Goal: Find specific page/section: Find specific page/section

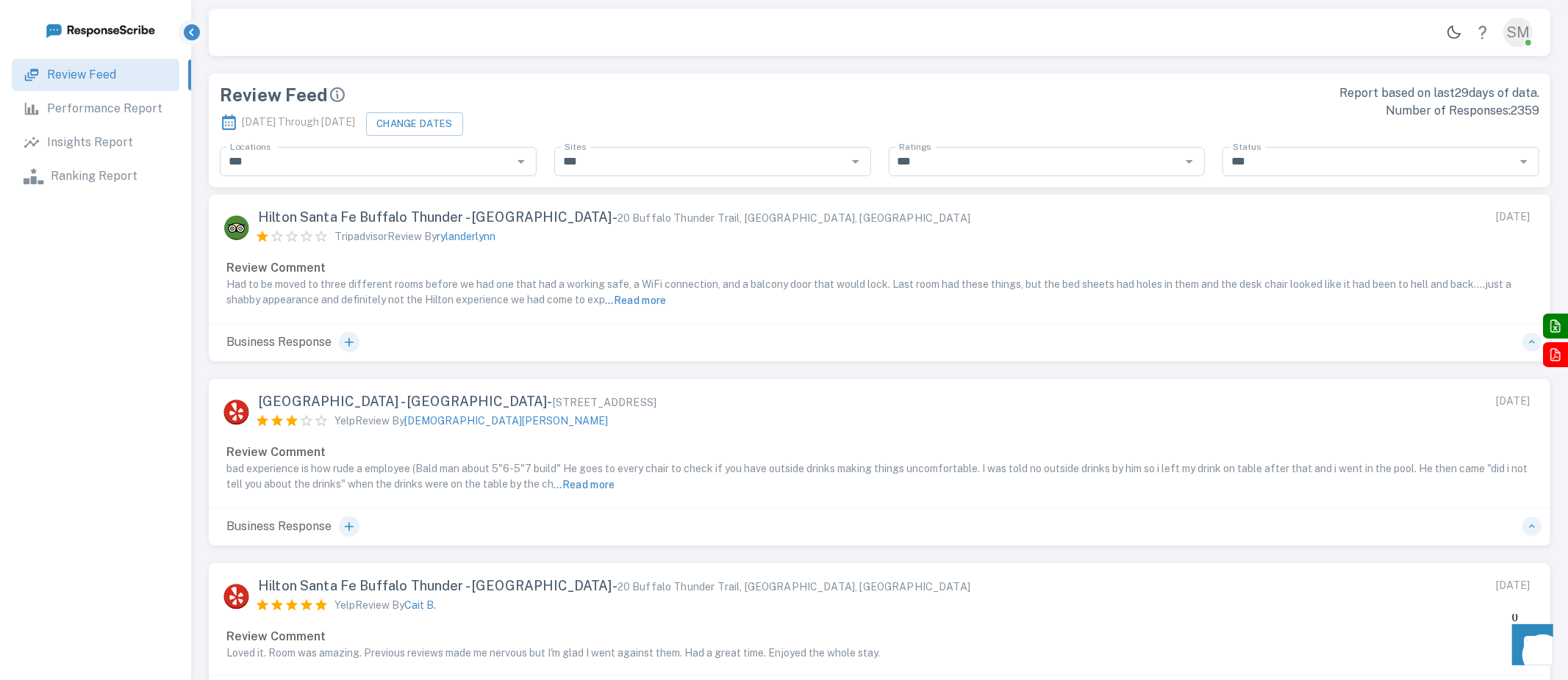
click at [115, 111] on p "Performance Report" at bounding box center [105, 108] width 115 height 18
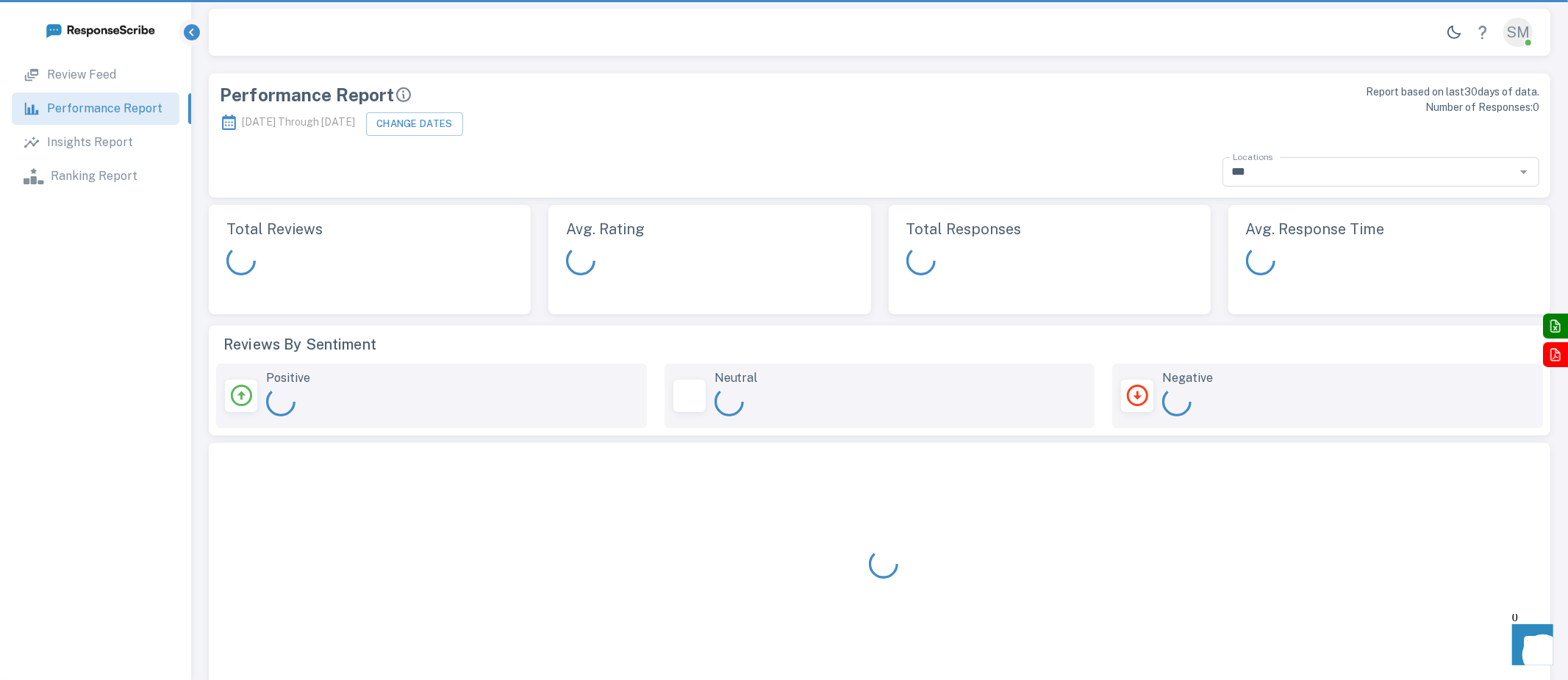
scroll to position [426, 1342]
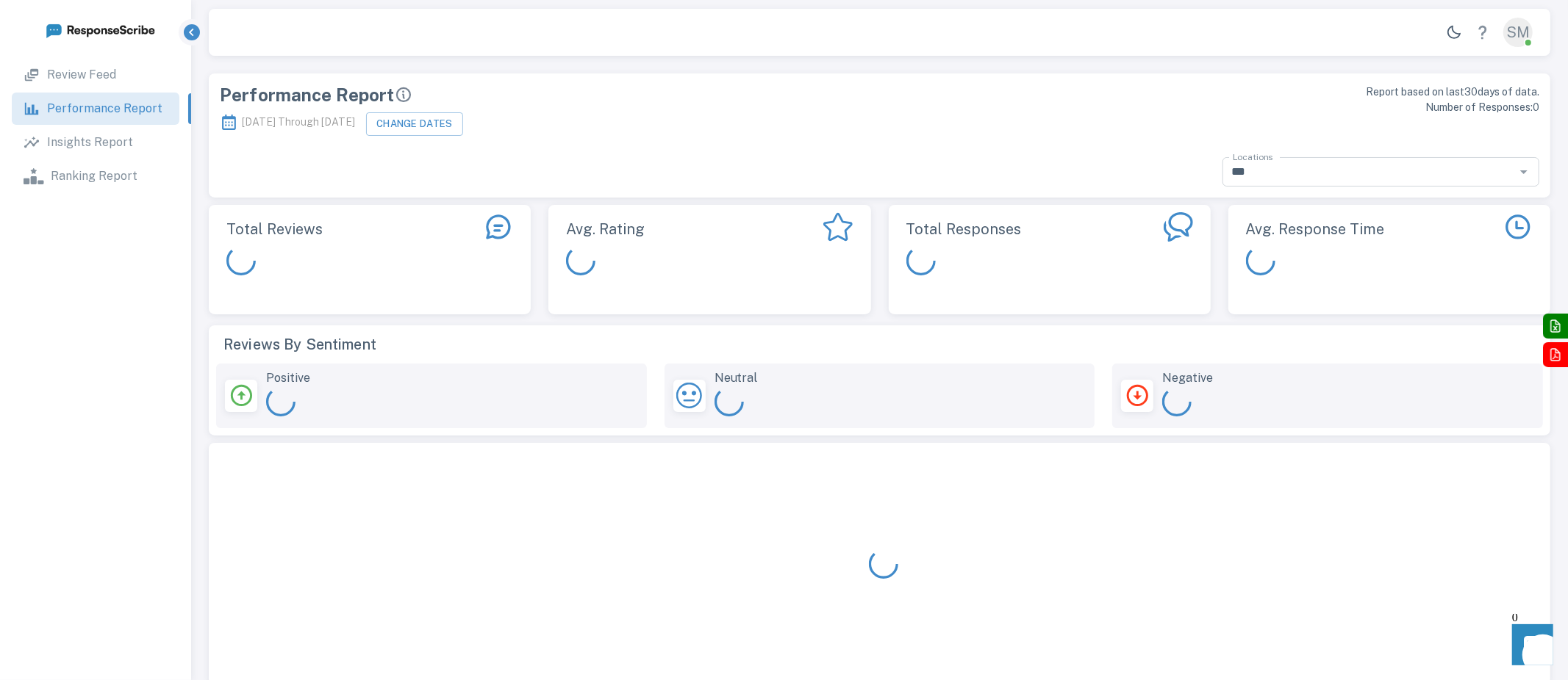
click at [111, 141] on p "Insights Report" at bounding box center [90, 142] width 86 height 18
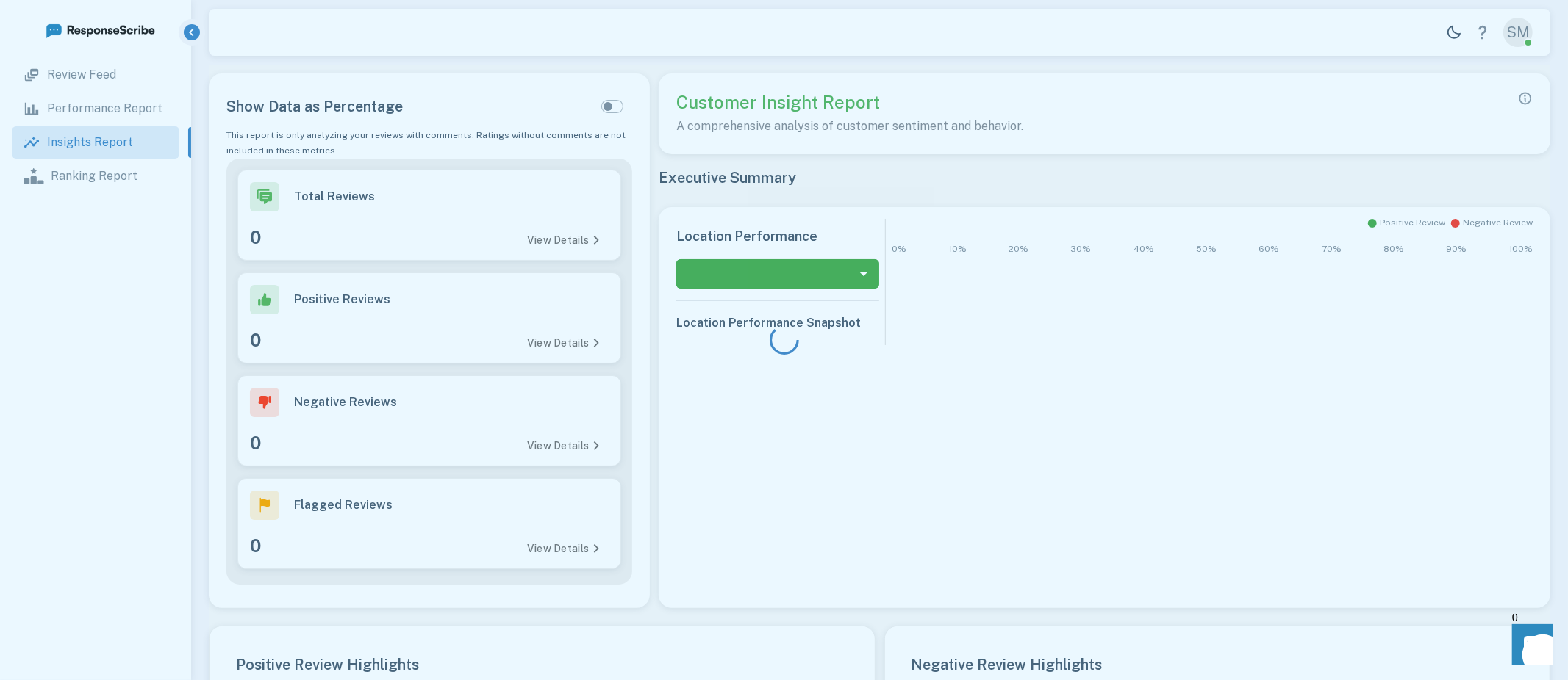
type input "**********"
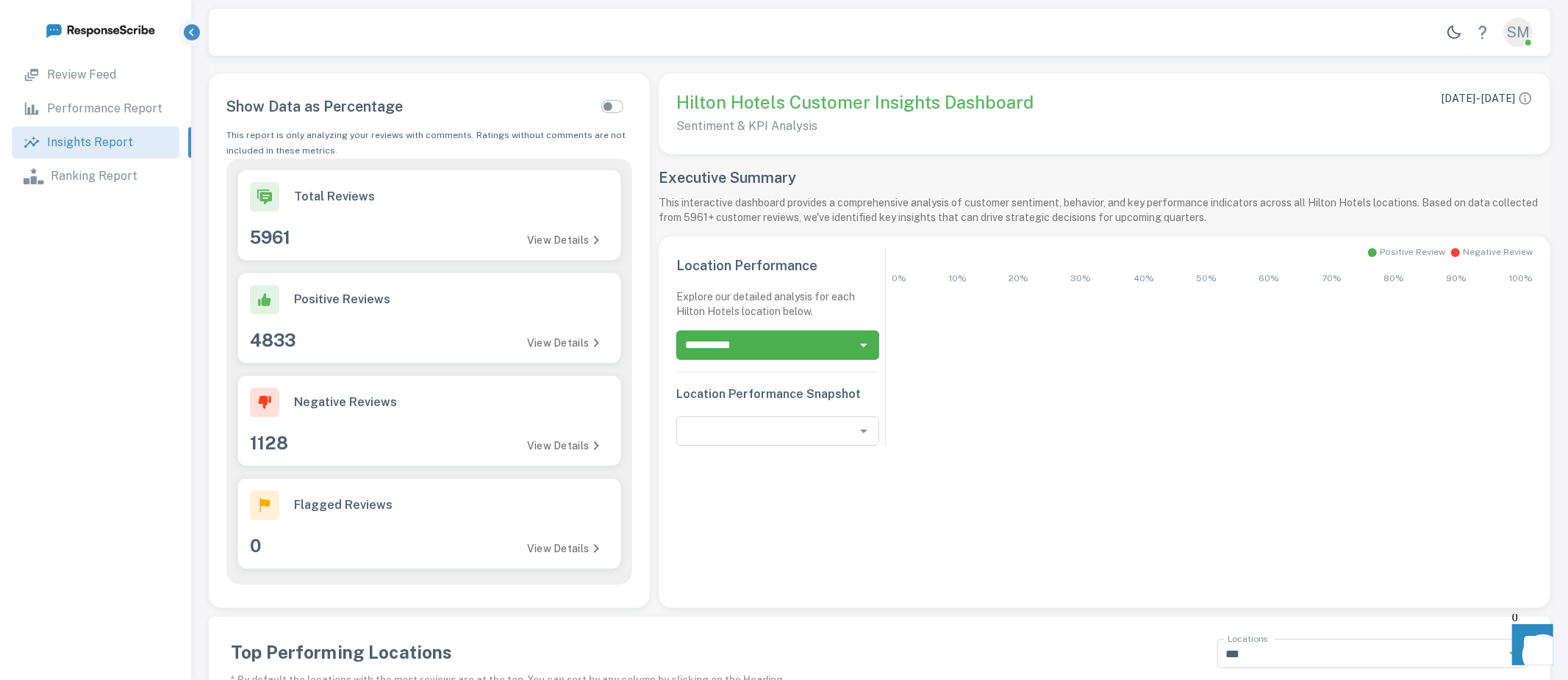
scroll to position [474, 1295]
click at [111, 174] on p "Ranking Report" at bounding box center [95, 176] width 87 height 18
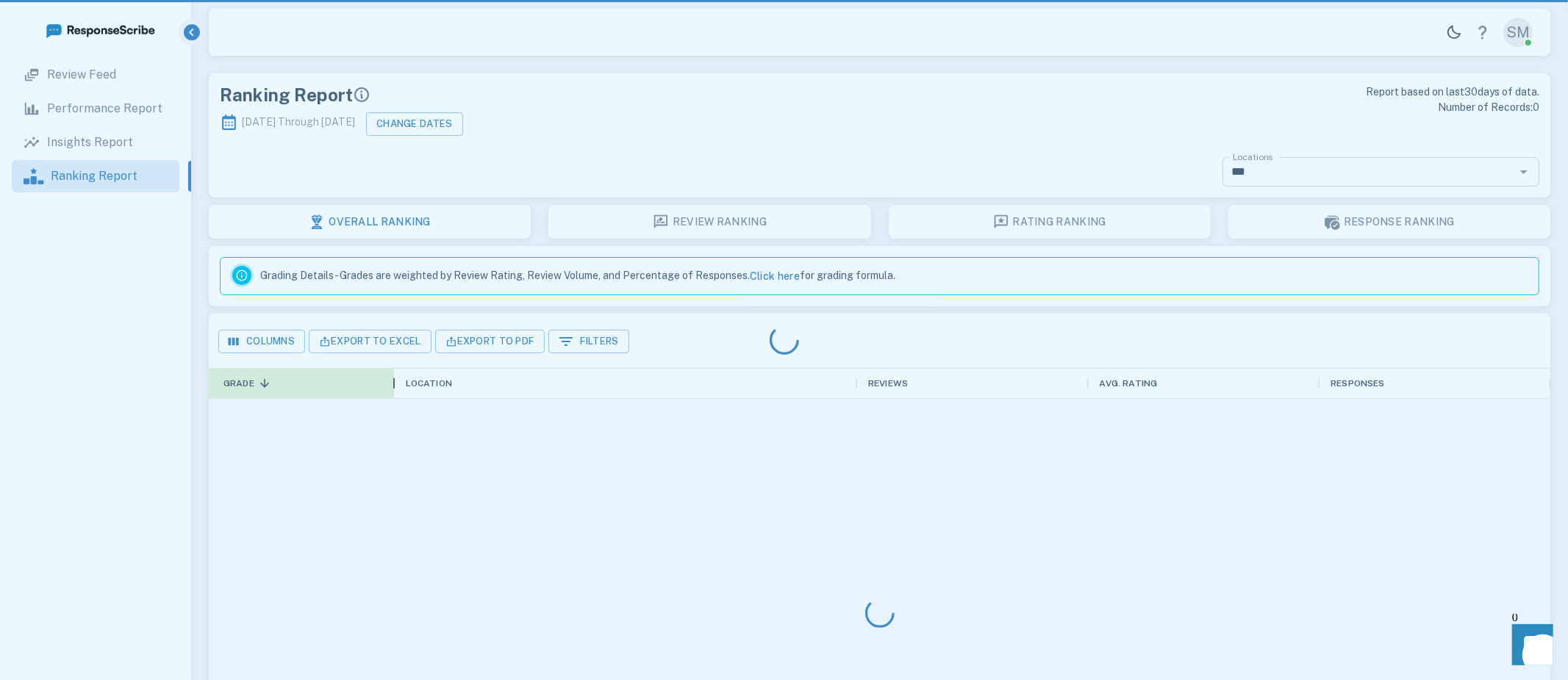
scroll to position [459, 1342]
